Goal: Information Seeking & Learning: Understand process/instructions

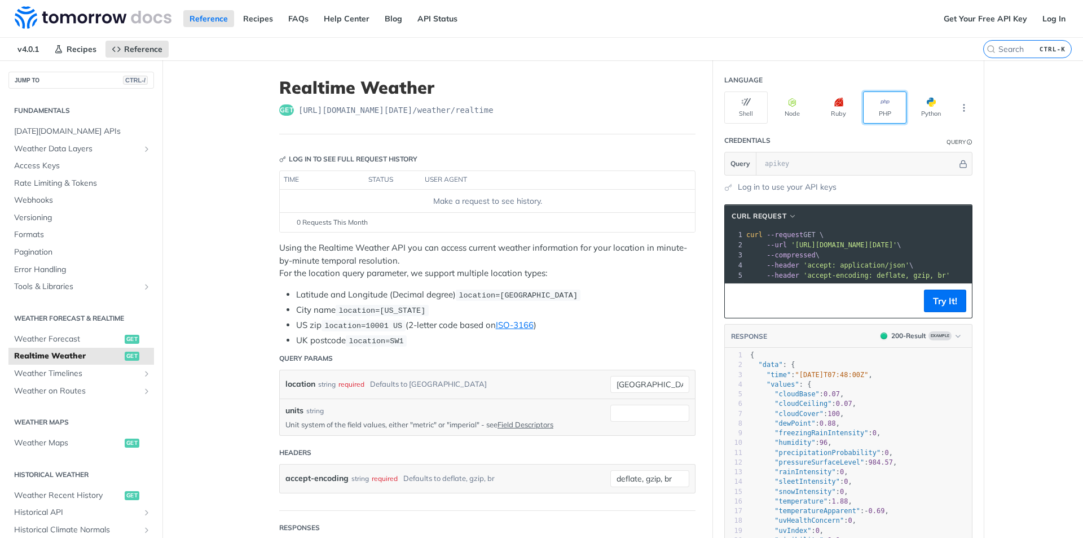
click at [885, 112] on button "PHP" at bounding box center [884, 107] width 43 height 32
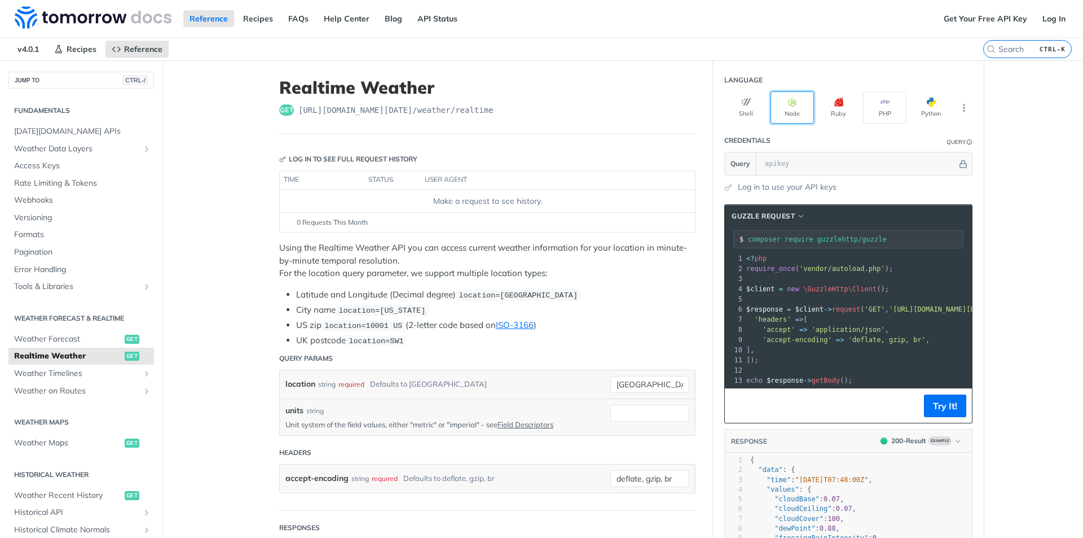
click at [792, 112] on button "Node" at bounding box center [792, 107] width 43 height 32
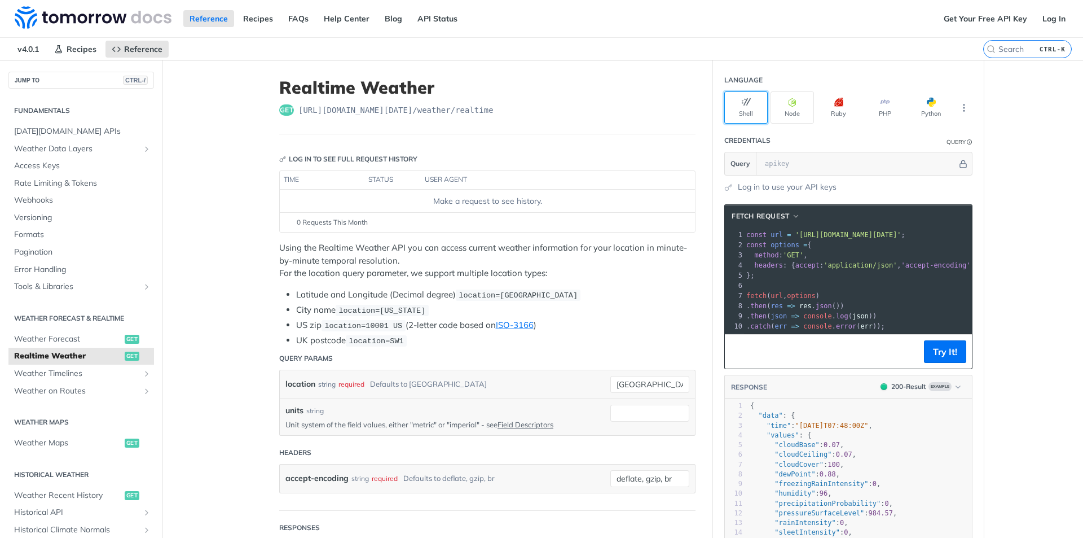
click at [753, 100] on button "Shell" at bounding box center [745, 107] width 43 height 32
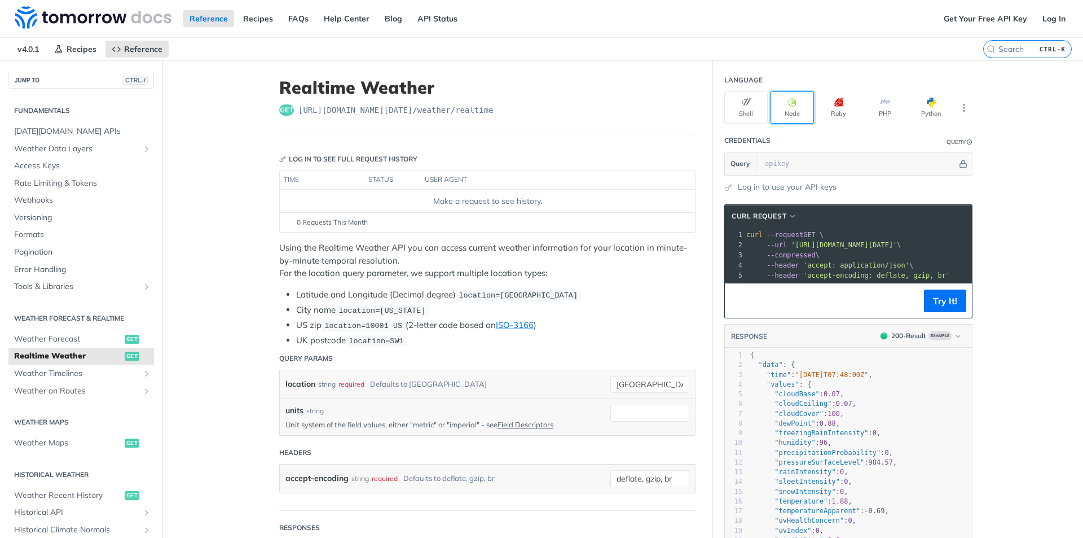
click at [801, 100] on button "Node" at bounding box center [792, 107] width 43 height 32
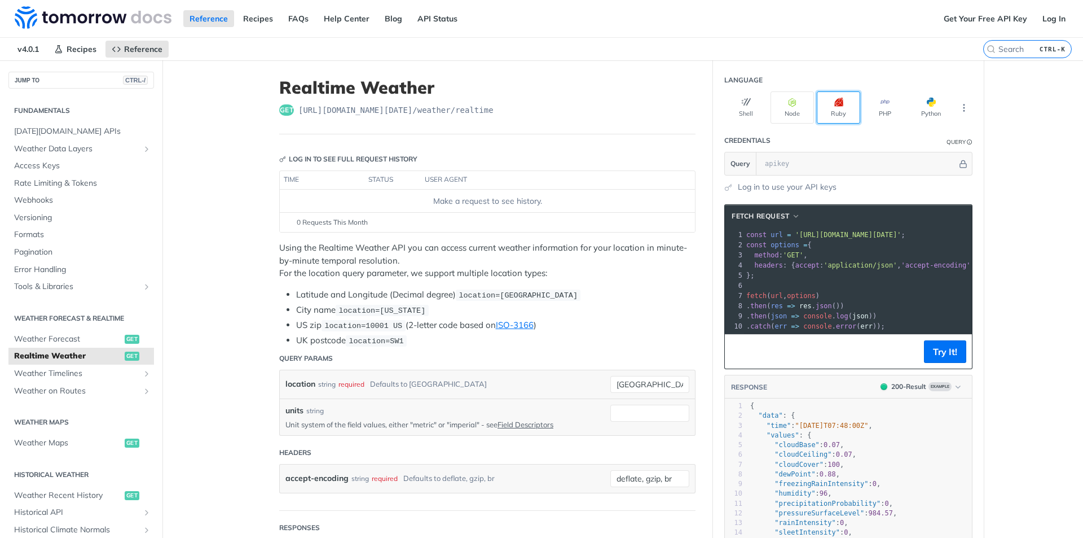
click at [826, 100] on button "Ruby" at bounding box center [838, 107] width 43 height 32
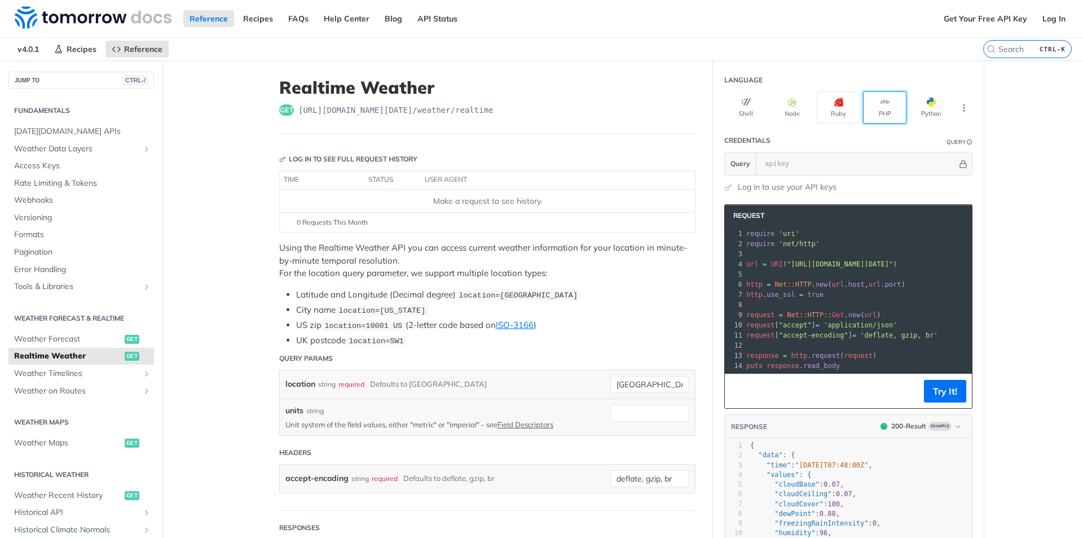
click at [890, 100] on button "PHP" at bounding box center [884, 107] width 43 height 32
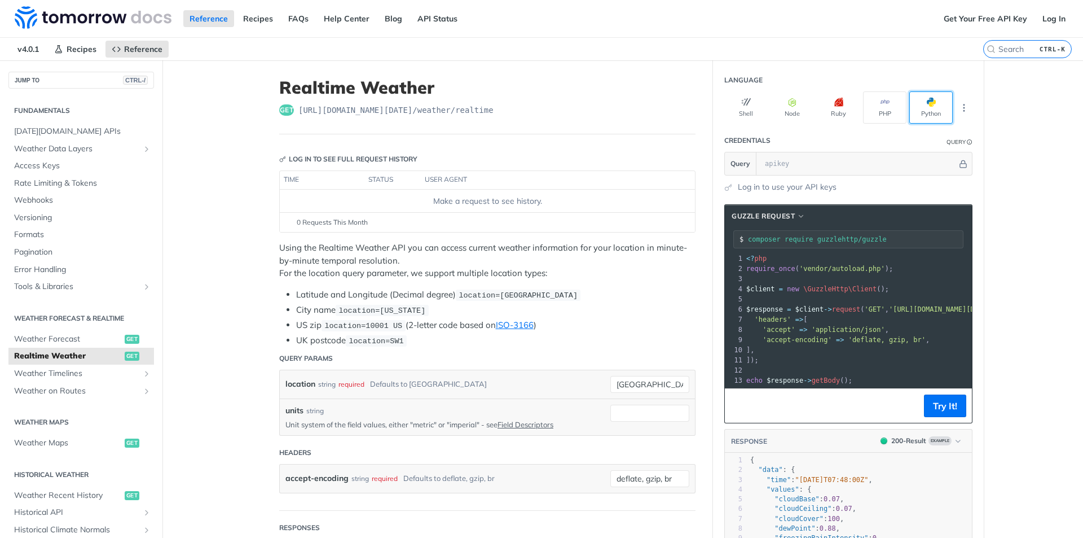
click at [933, 100] on button "Python" at bounding box center [931, 107] width 43 height 32
type input "python -m pip install requests"
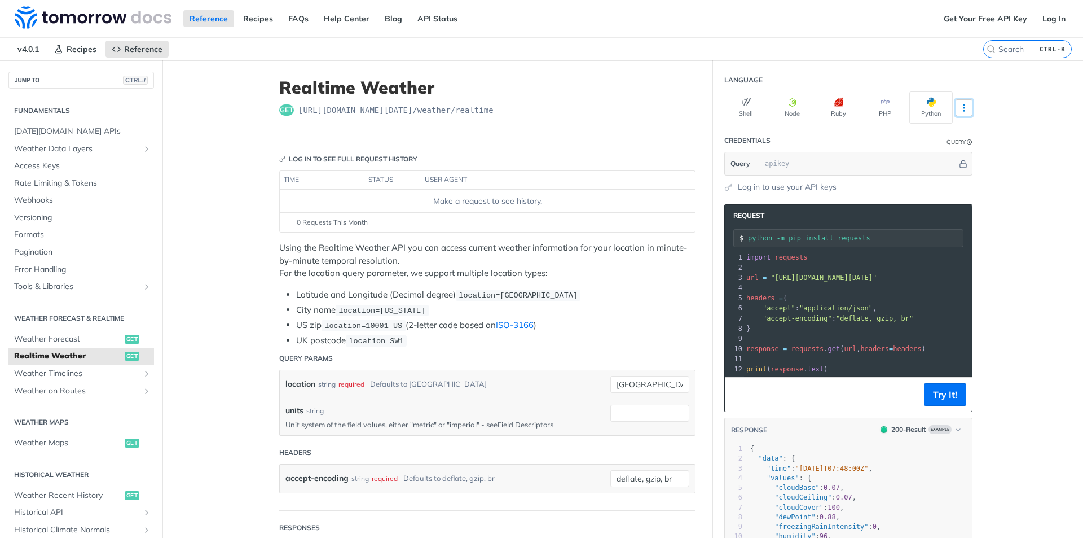
click at [966, 107] on button "More Languages" at bounding box center [964, 107] width 17 height 17
